Goal: Use online tool/utility: Use online tool/utility

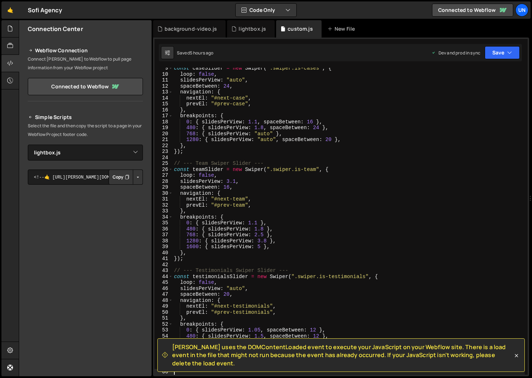
select select "48333"
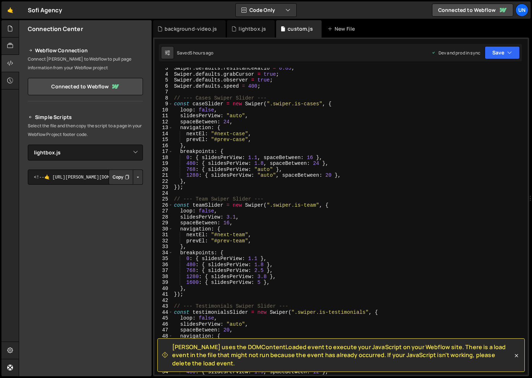
scroll to position [14, 0]
click at [275, 175] on div "Swiper . defaults . resistanceRatio = 0.85 ; Swiper . defaults . grabCursor = t…" at bounding box center [414, 224] width 485 height 319
click at [267, 174] on div "Swiper . defaults . resistanceRatio = 0.85 ; Swiper . defaults . grabCursor = t…" at bounding box center [414, 224] width 485 height 319
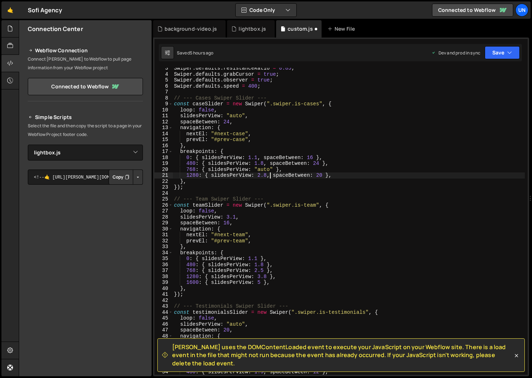
click at [266, 176] on div "Swiper . defaults . resistanceRatio = 0.85 ; Swiper . defaults . grabCursor = t…" at bounding box center [414, 224] width 485 height 319
drag, startPoint x: 267, startPoint y: 175, endPoint x: 257, endPoint y: 175, distance: 10.1
click at [257, 175] on div "Swiper . defaults . resistanceRatio = 0.85 ; Swiper . defaults . grabCursor = t…" at bounding box center [414, 224] width 485 height 319
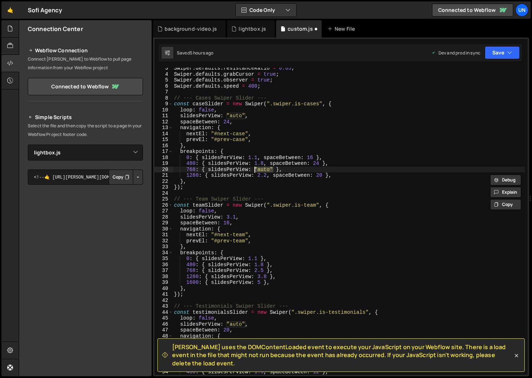
drag, startPoint x: 273, startPoint y: 170, endPoint x: 255, endPoint y: 169, distance: 17.3
click at [255, 169] on div "Swiper . defaults . resistanceRatio = 0.85 ; Swiper . defaults . grabCursor = t…" at bounding box center [414, 224] width 485 height 319
paste textarea "2.2"
click at [280, 169] on div "Swiper . defaults . resistanceRatio = 0.85 ; Swiper . defaults . grabCursor = t…" at bounding box center [414, 224] width 485 height 319
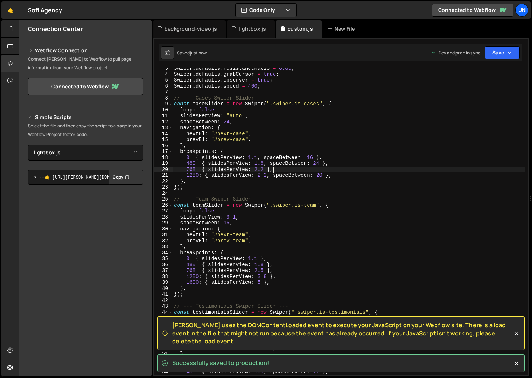
click at [266, 168] on div "Swiper . defaults . resistanceRatio = 0.85 ; Swiper . defaults . grabCursor = t…" at bounding box center [414, 224] width 485 height 319
click at [263, 171] on div "Swiper . defaults . resistanceRatio = 0.85 ; Swiper . defaults . grabCursor = t…" at bounding box center [414, 224] width 485 height 319
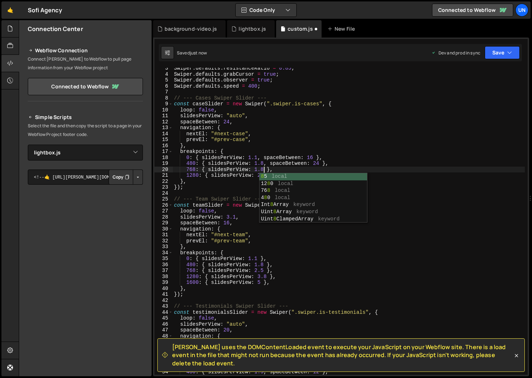
click at [271, 165] on div "Swiper . defaults . resistanceRatio = 0.85 ; Swiper . defaults . grabCursor = t…" at bounding box center [414, 224] width 485 height 319
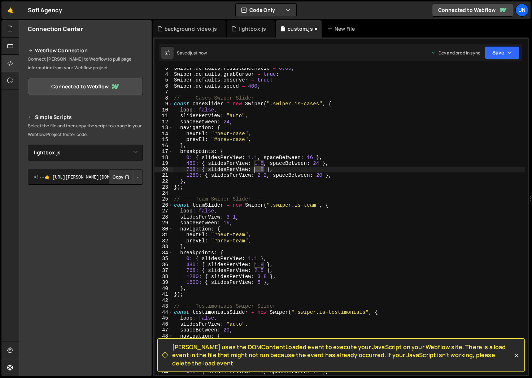
drag, startPoint x: 263, startPoint y: 171, endPoint x: 255, endPoint y: 170, distance: 8.3
click at [255, 170] on div "Swiper . defaults . resistanceRatio = 0.85 ; Swiper . defaults . grabCursor = t…" at bounding box center [414, 224] width 485 height 319
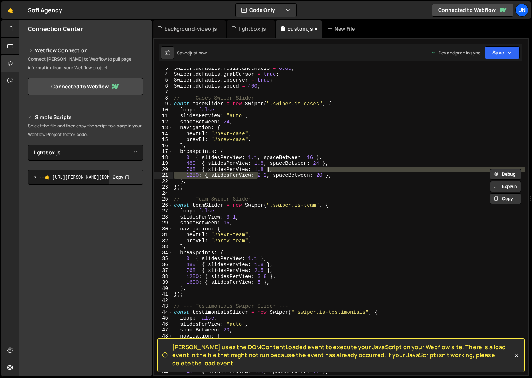
drag, startPoint x: 266, startPoint y: 172, endPoint x: 258, endPoint y: 173, distance: 8.3
click at [258, 173] on div "Swiper . defaults . resistanceRatio = 0.85 ; Swiper . defaults . grabCursor = t…" at bounding box center [414, 224] width 485 height 319
drag, startPoint x: 266, startPoint y: 175, endPoint x: 257, endPoint y: 175, distance: 9.0
click at [257, 175] on div "Swiper . defaults . resistanceRatio = 0.85 ; Swiper . defaults . grabCursor = t…" at bounding box center [414, 224] width 485 height 319
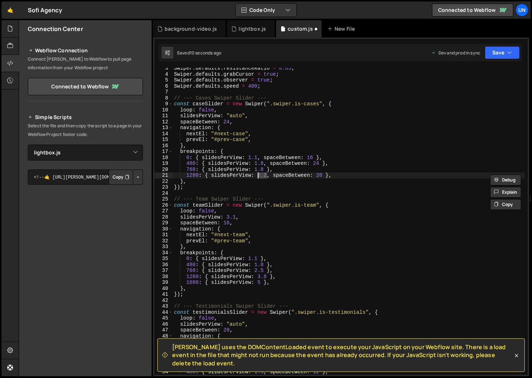
paste textarea "1.8"
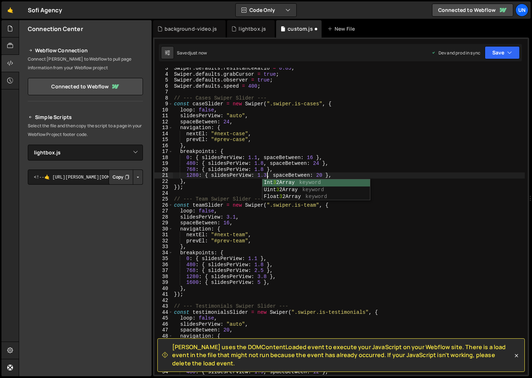
click at [310, 149] on div "Swiper . defaults . resistanceRatio = 0.85 ; Swiper . defaults . grabCursor = t…" at bounding box center [414, 224] width 485 height 319
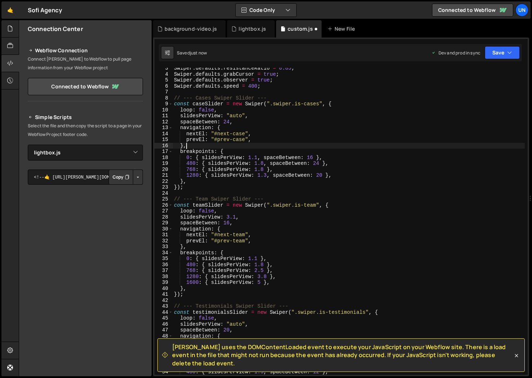
scroll to position [0, 0]
type textarea "},"
